Goal: Check status

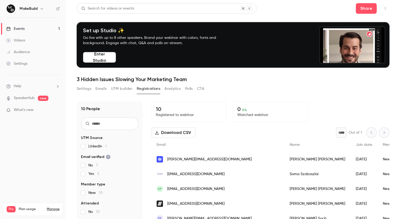
click at [306, 96] on div "10 People UTM Source LinkedIn 1 Email verified No 7 Yes 3 Member type New 10 At…" at bounding box center [233, 181] width 313 height 173
